Goal: Task Accomplishment & Management: Use online tool/utility

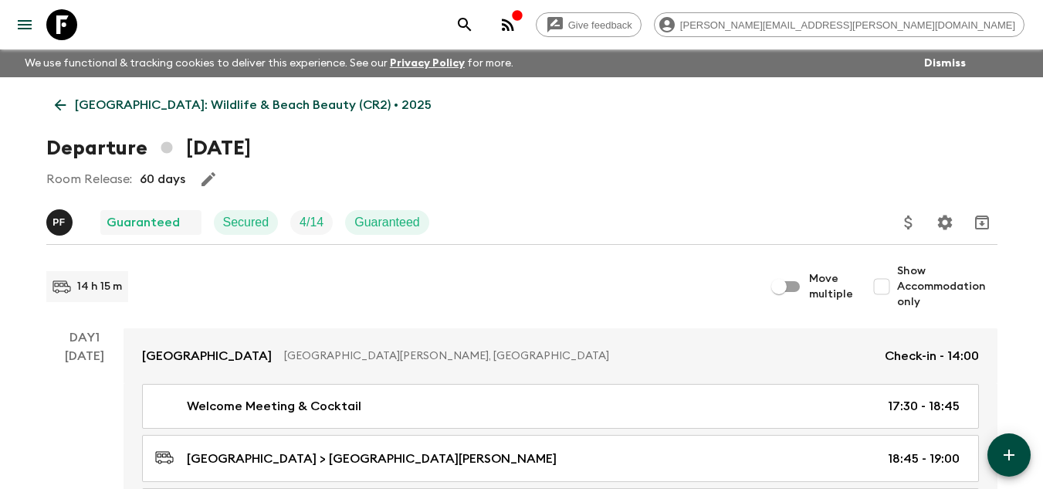
click at [202, 102] on p "[GEOGRAPHIC_DATA]: Wildlife & Beach Beauty (CR2) • 2025" at bounding box center [253, 105] width 357 height 19
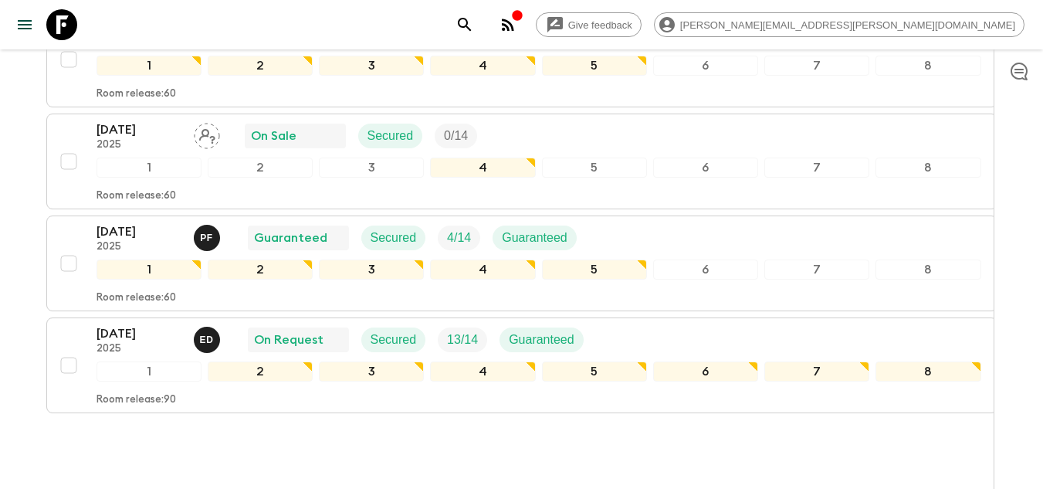
scroll to position [1043, 0]
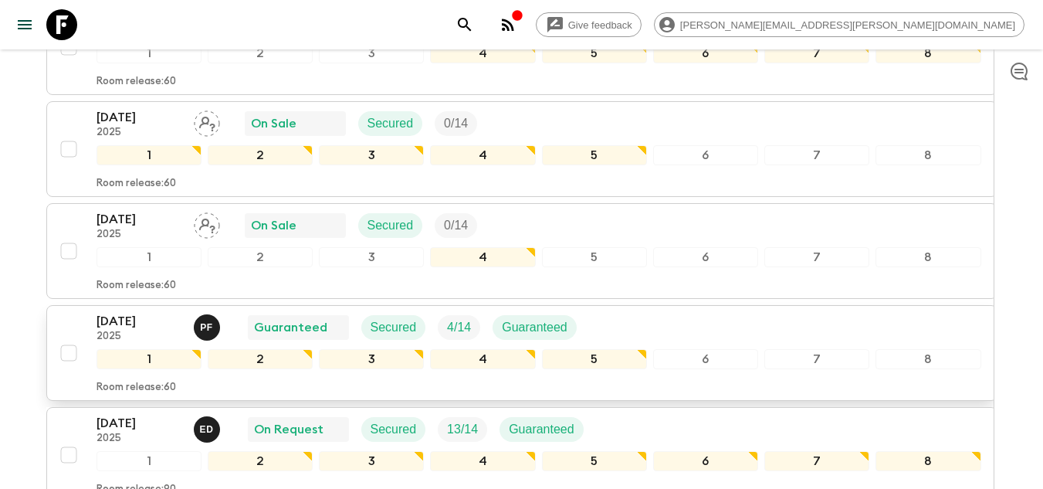
click at [113, 381] on p "Room release: 60" at bounding box center [135, 387] width 79 height 12
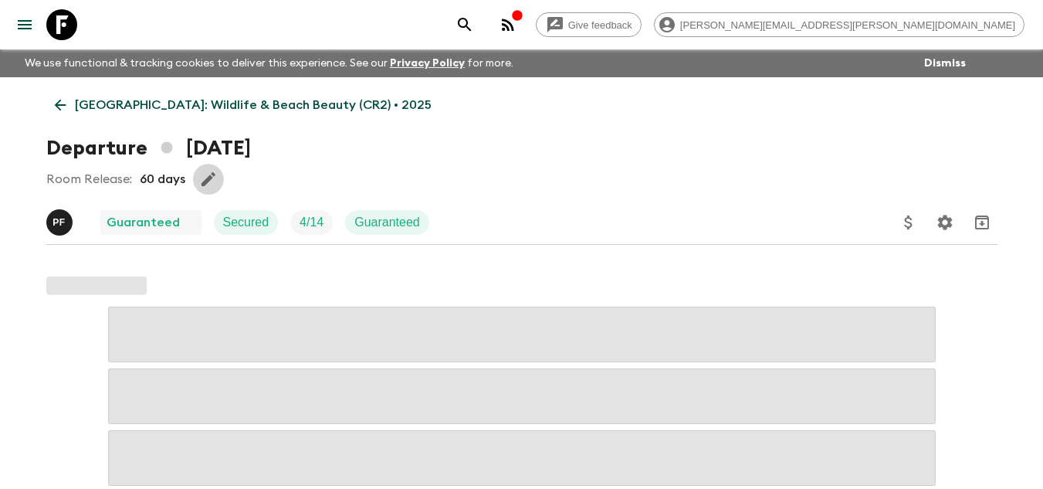
click at [206, 178] on icon "button" at bounding box center [208, 179] width 14 height 14
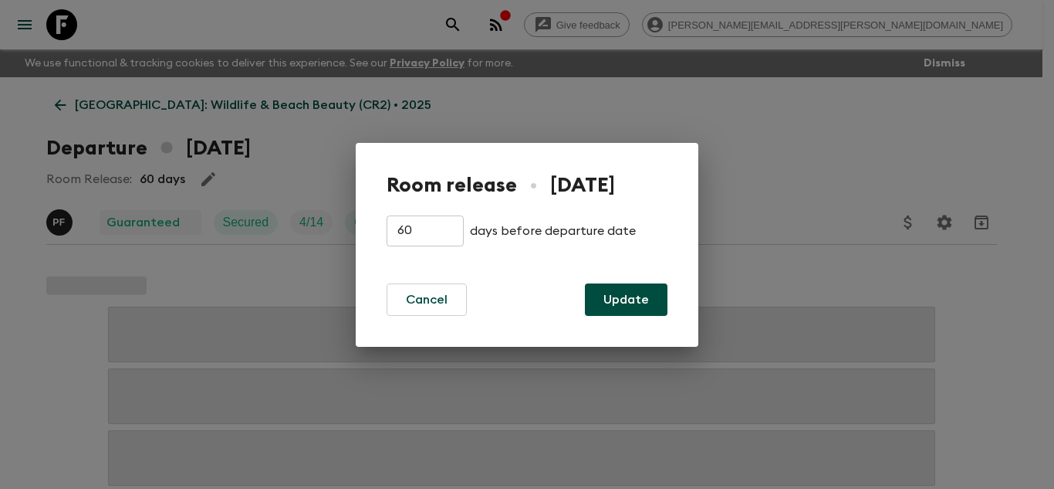
click at [408, 225] on input "60" at bounding box center [425, 230] width 77 height 31
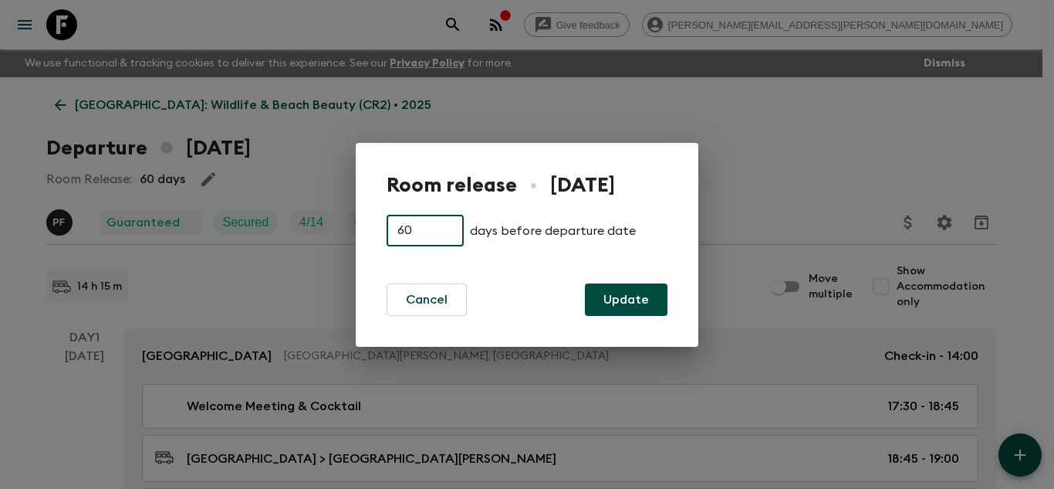
type input "6"
type input "90"
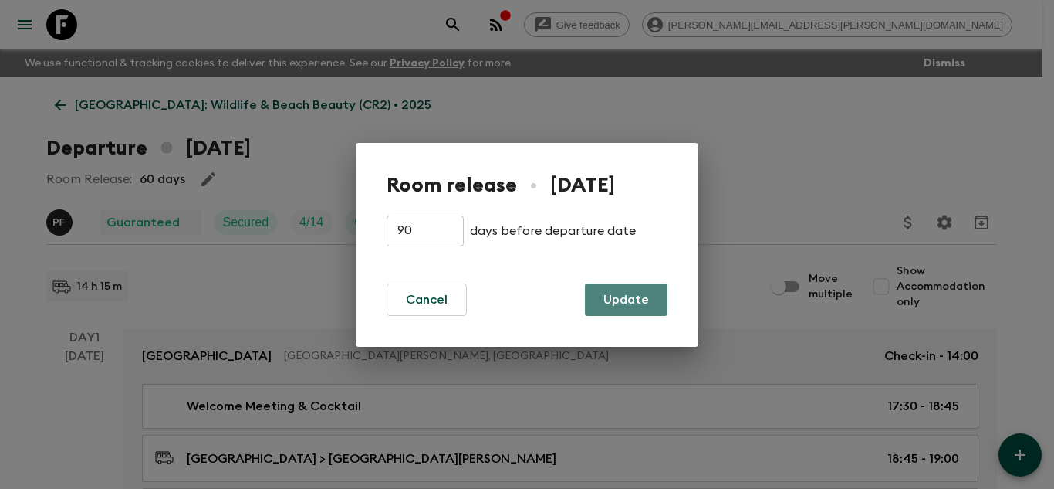
click at [623, 299] on button "Update" at bounding box center [626, 299] width 83 height 32
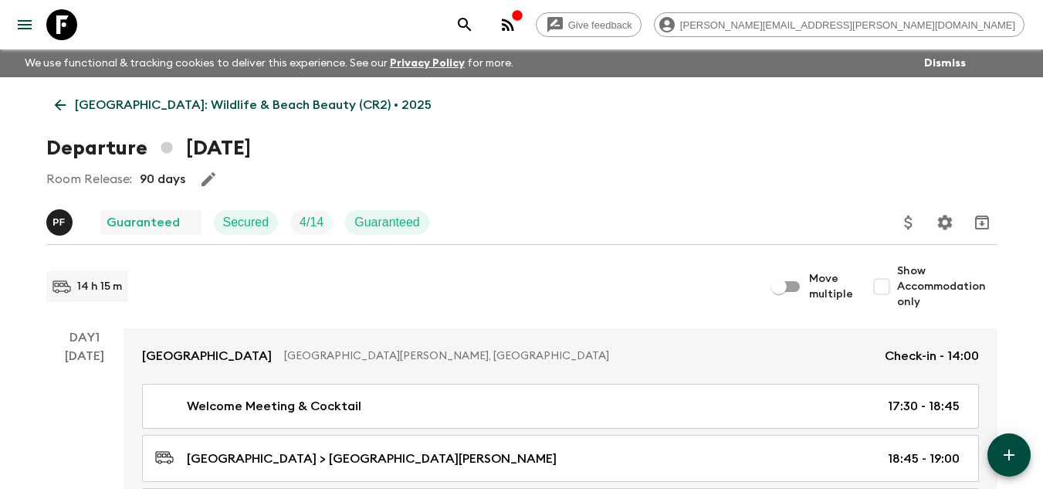
click at [69, 24] on icon at bounding box center [61, 24] width 31 height 31
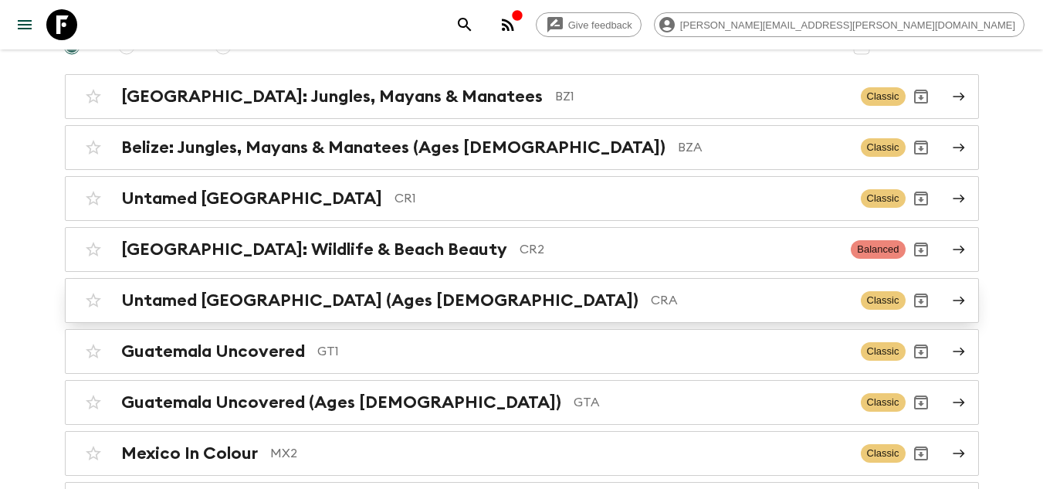
scroll to position [154, 0]
